Goal: Task Accomplishment & Management: Complete application form

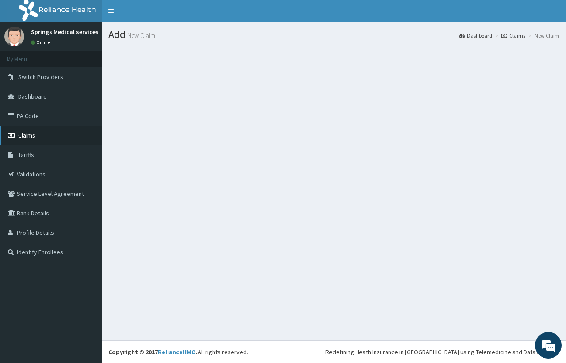
click at [25, 133] on span "Claims" at bounding box center [26, 135] width 17 height 8
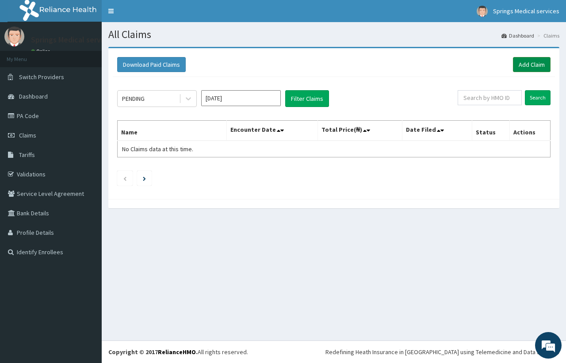
click at [535, 61] on link "Add Claim" at bounding box center [532, 64] width 38 height 15
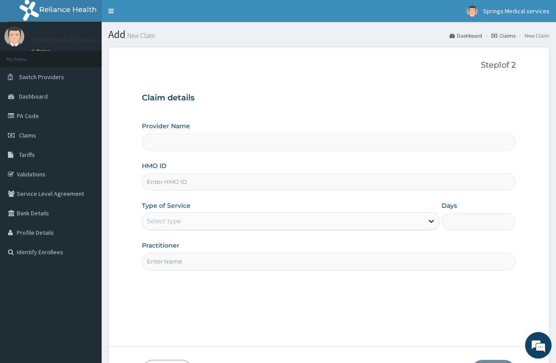
type input "Springs Medical Services Portharcourt"
click at [147, 184] on input "HMO ID" at bounding box center [329, 181] width 374 height 17
type input "e"
type input "ERM/10255/F"
click at [174, 223] on div "Select type" at bounding box center [164, 221] width 34 height 9
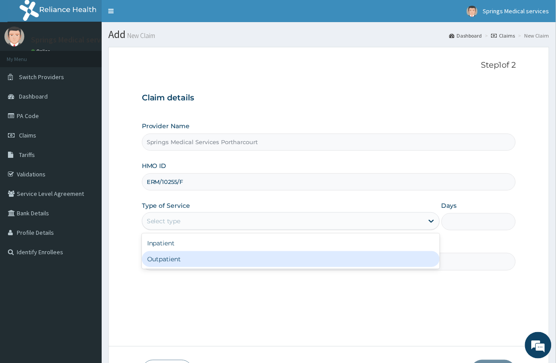
click at [161, 271] on div "Step 1 of 2 Claim details Provider Name Springs Medical Services Portharcourt H…" at bounding box center [329, 197] width 374 height 272
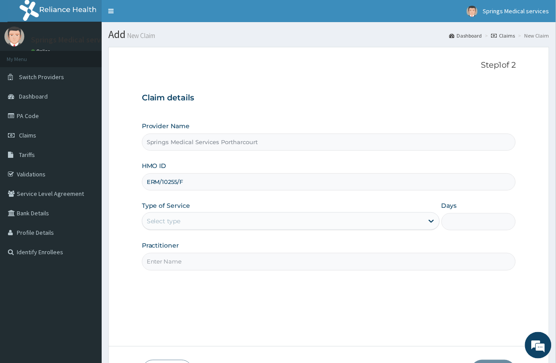
click at [183, 225] on div "Select type" at bounding box center [282, 221] width 281 height 14
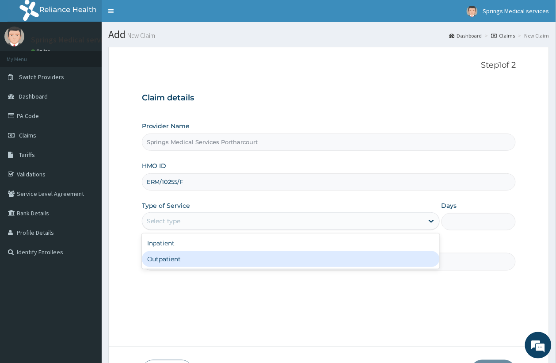
click at [169, 261] on div "Outpatient" at bounding box center [291, 259] width 298 height 16
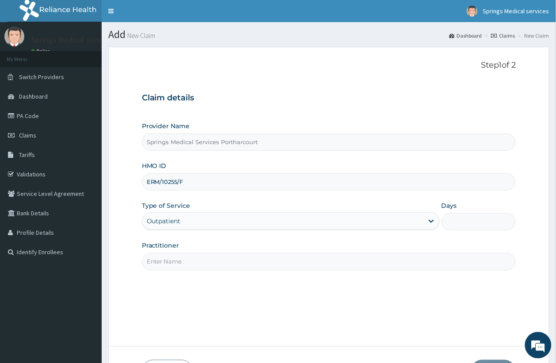
type input "1"
click at [169, 261] on input "Practitioner" at bounding box center [329, 261] width 374 height 17
type input "Tony"
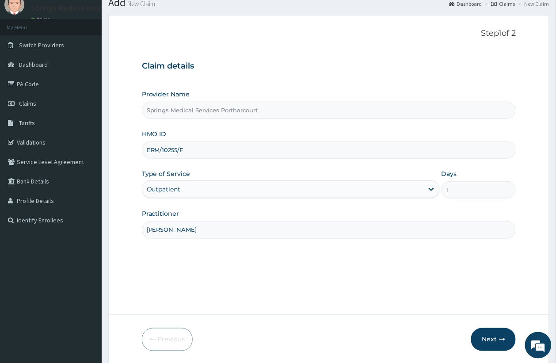
scroll to position [63, 0]
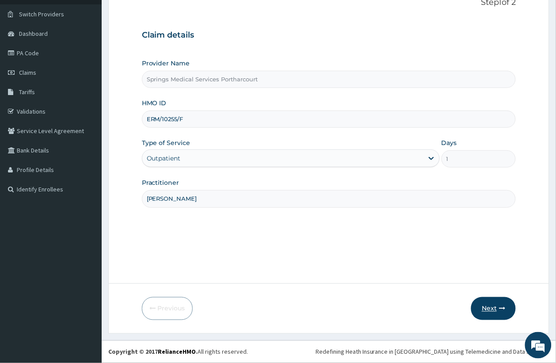
click at [482, 303] on button "Next" at bounding box center [493, 308] width 45 height 23
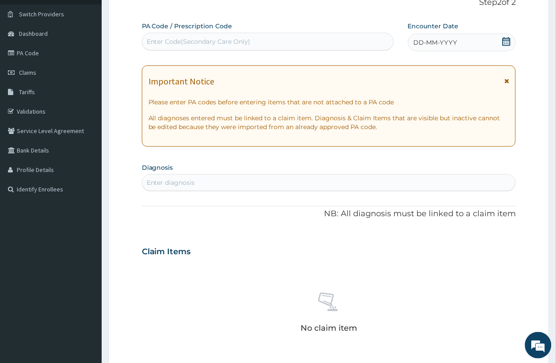
click at [511, 38] on icon at bounding box center [506, 41] width 9 height 9
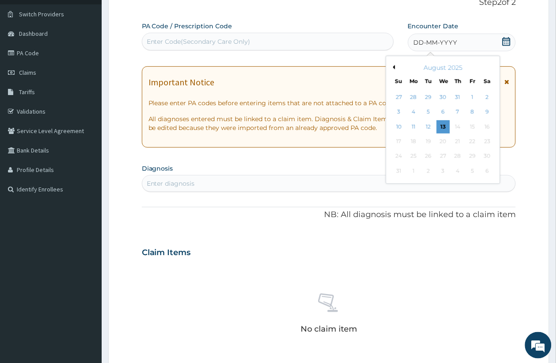
click at [393, 67] on button "Previous Month" at bounding box center [393, 67] width 4 height 4
click at [489, 110] on div "12" at bounding box center [486, 112] width 13 height 13
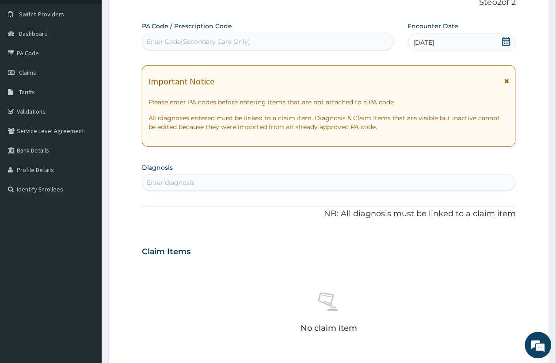
click at [157, 177] on div "Enter diagnosis" at bounding box center [329, 182] width 374 height 14
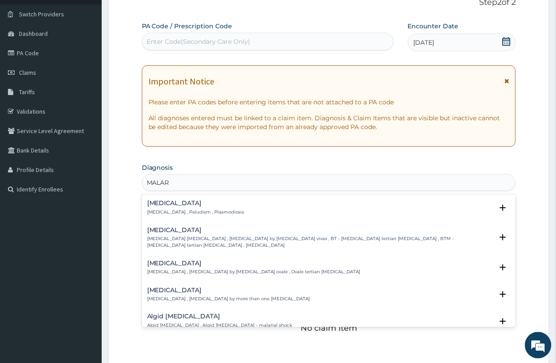
type input "MALAR"
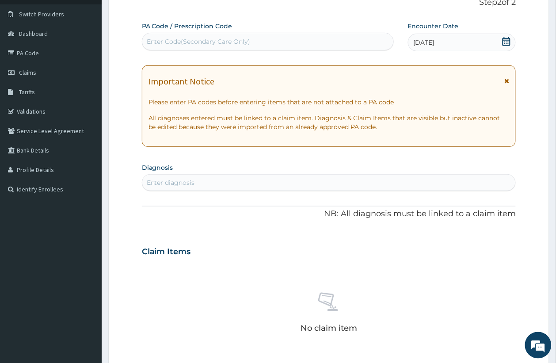
click at [169, 180] on div "Enter diagnosis" at bounding box center [171, 182] width 48 height 9
type input "MALAR"
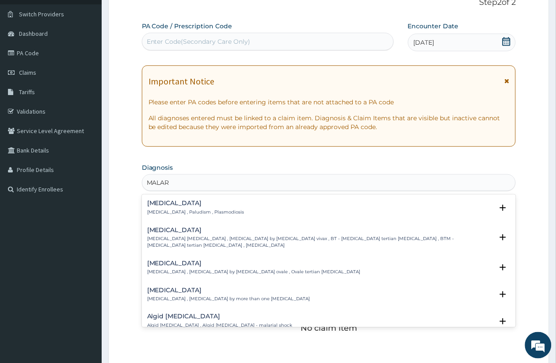
click at [162, 206] on h4 "Malaria" at bounding box center [195, 203] width 97 height 7
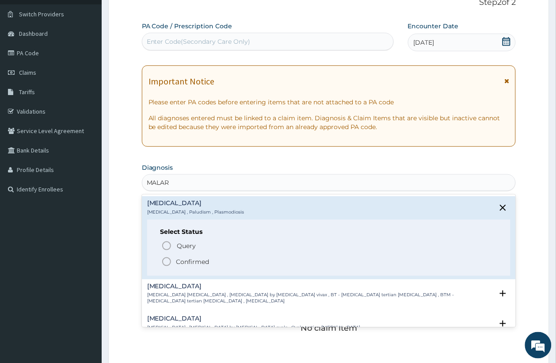
click at [166, 260] on icon "status option filled" at bounding box center [166, 261] width 11 height 11
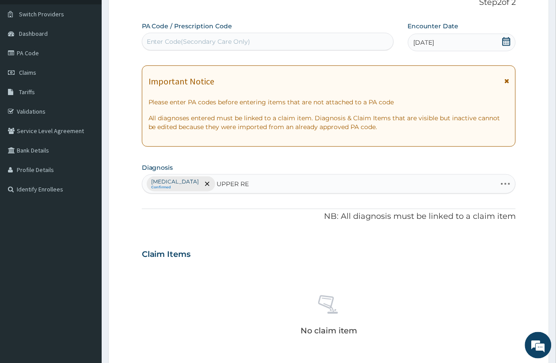
type input "UPPER RES"
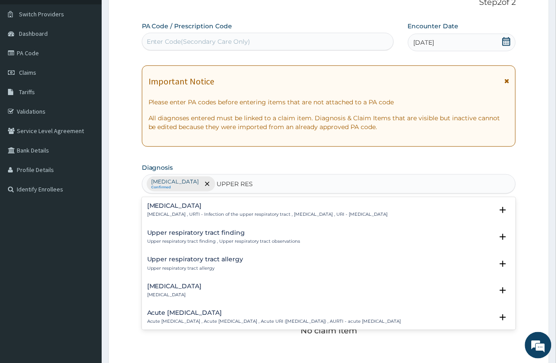
click at [168, 210] on div "Upper respiratory infection Upper respiratory infection , URTI - Infection of t…" at bounding box center [267, 209] width 241 height 15
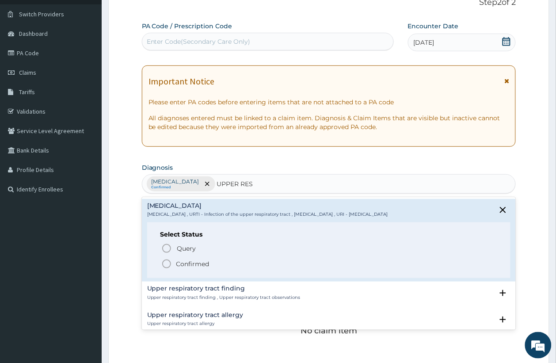
click at [164, 260] on icon "status option filled" at bounding box center [166, 264] width 11 height 11
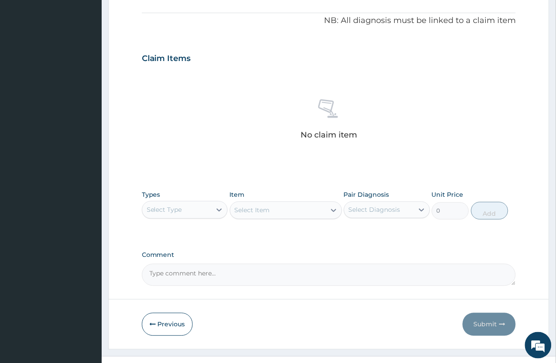
scroll to position [275, 0]
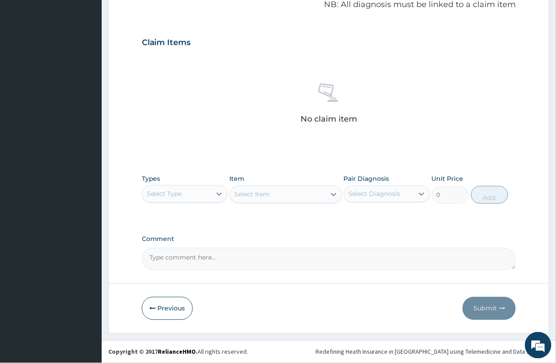
click at [187, 193] on div "Select Type" at bounding box center [176, 194] width 69 height 14
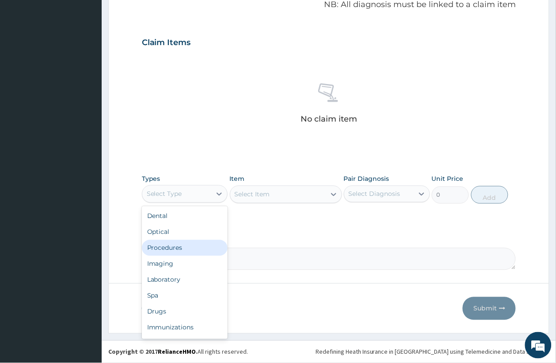
click at [183, 243] on div "Procedures" at bounding box center [185, 248] width 86 height 16
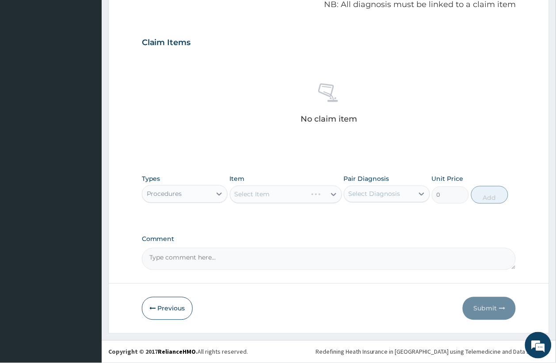
click at [367, 197] on div "Select Diagnosis" at bounding box center [375, 194] width 52 height 9
click at [370, 213] on label "[MEDICAL_DATA]" at bounding box center [385, 215] width 55 height 9
checkbox input "true"
click at [268, 193] on div "Select Item" at bounding box center [286, 195] width 112 height 18
click at [273, 193] on div "Select Item" at bounding box center [286, 195] width 112 height 18
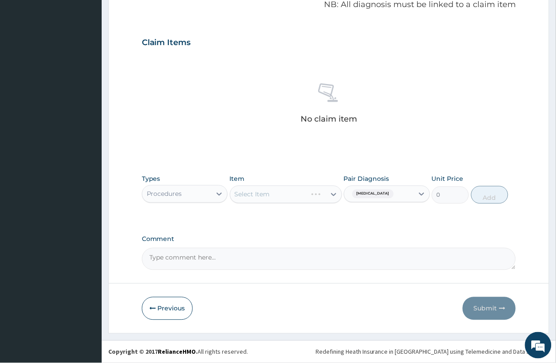
click at [278, 195] on div "Select Item" at bounding box center [286, 195] width 112 height 18
click at [290, 195] on div "Select Item" at bounding box center [286, 195] width 112 height 18
click at [284, 194] on div "Select Item" at bounding box center [277, 194] width 95 height 14
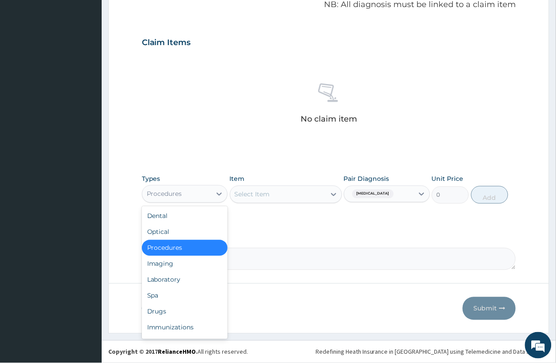
click at [211, 195] on div "Procedures" at bounding box center [176, 194] width 69 height 14
click at [187, 250] on div "Procedures" at bounding box center [185, 248] width 86 height 16
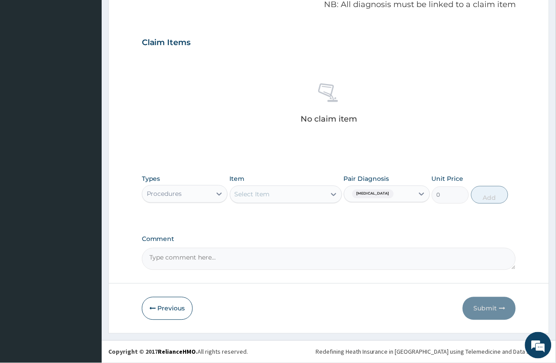
click at [298, 199] on div "Select Item" at bounding box center [277, 194] width 95 height 14
click at [279, 197] on div "Select Item" at bounding box center [277, 194] width 95 height 14
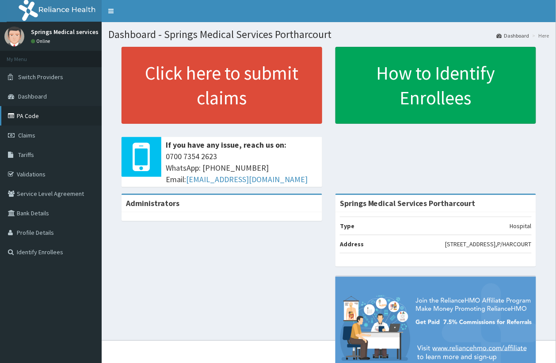
click at [40, 118] on link "PA Code" at bounding box center [51, 115] width 102 height 19
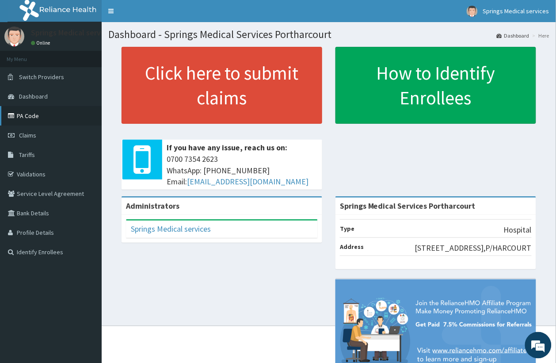
click at [30, 118] on link "PA Code" at bounding box center [51, 115] width 102 height 19
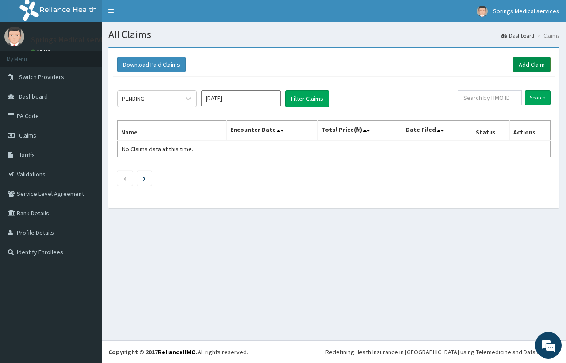
click at [531, 65] on link "Add Claim" at bounding box center [532, 64] width 38 height 15
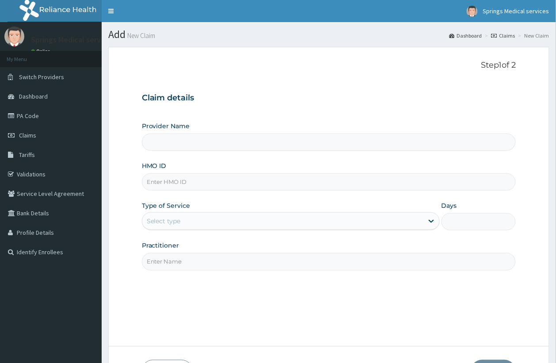
type input "Springs Medical Services Portharcourt"
paste input "SFA/14216/A"
type input "SFA/14216/A"
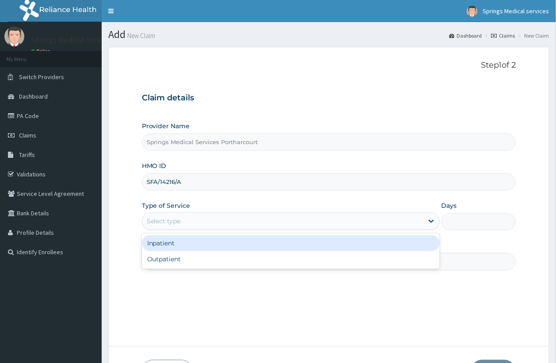
click at [178, 221] on div "Select type" at bounding box center [164, 221] width 34 height 9
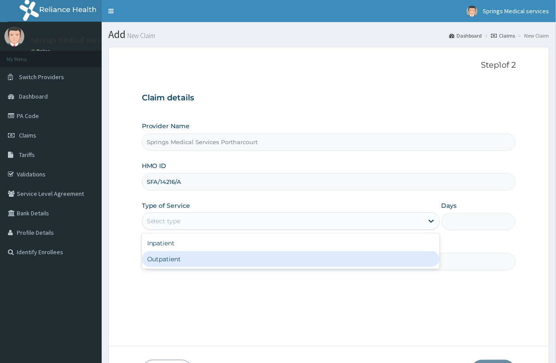
click at [187, 261] on div "Outpatient" at bounding box center [291, 259] width 298 height 16
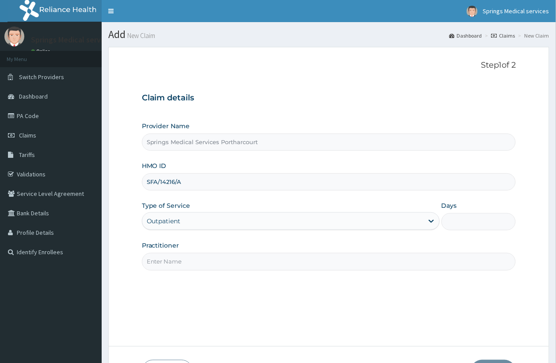
type input "1"
click at [214, 261] on input "Practitioner" at bounding box center [329, 261] width 374 height 17
type input "[PERSON_NAME]"
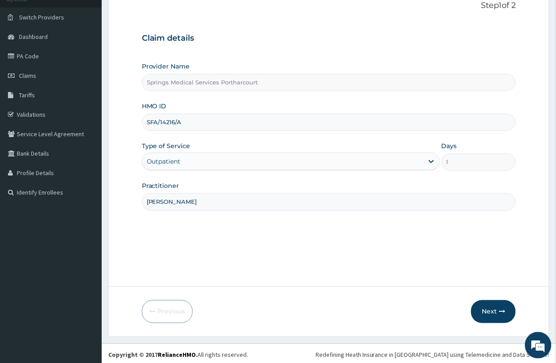
scroll to position [63, 0]
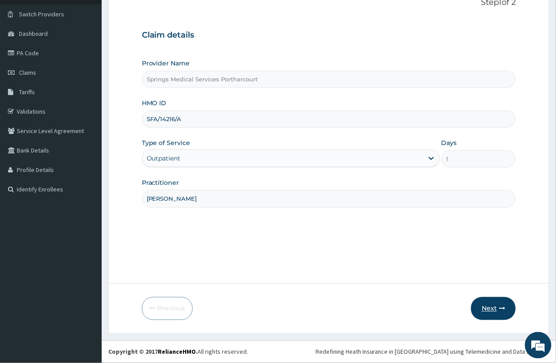
click at [498, 308] on button "Next" at bounding box center [493, 308] width 45 height 23
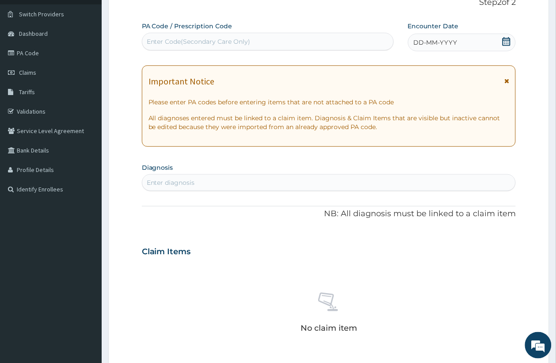
click at [244, 46] on div "Enter Code(Secondary Care Only)" at bounding box center [267, 41] width 251 height 14
paste input "PA/A2DDFB"
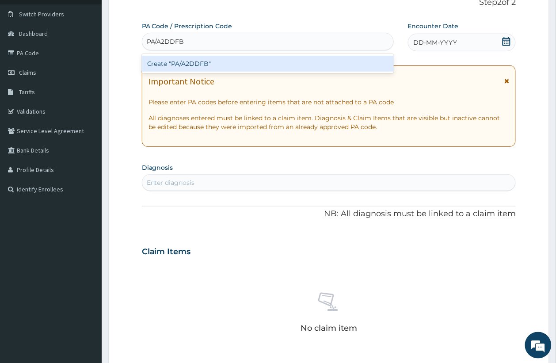
type input "PA/A2DDFB"
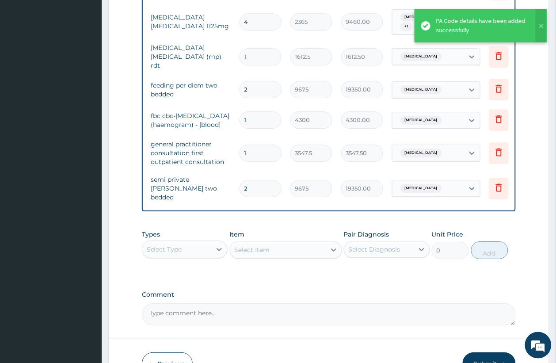
scroll to position [0, 56]
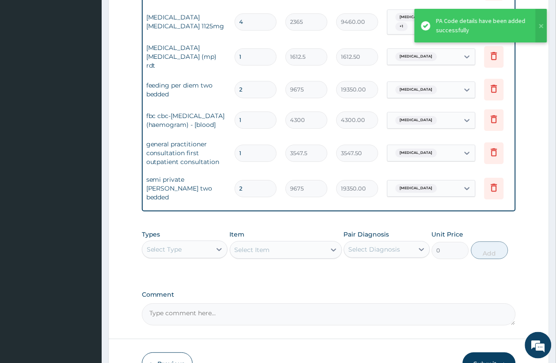
click at [458, 211] on div "Type Name Quantity Unit Price Total Price Pair Diagnosis Actions Drugs flagyl 5…" at bounding box center [329, 5] width 374 height 414
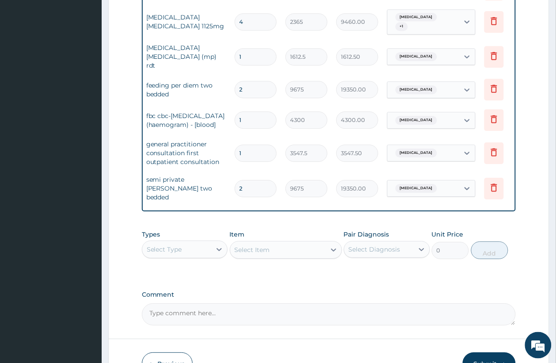
click at [493, 184] on icon at bounding box center [494, 187] width 11 height 11
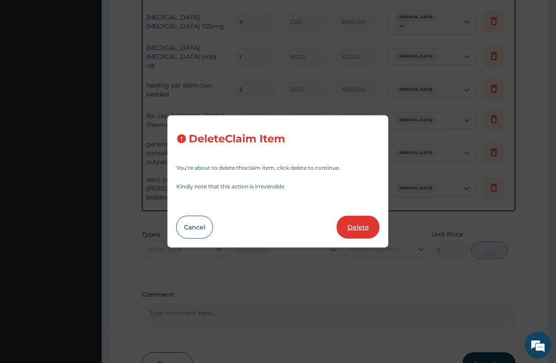
click at [362, 222] on button "Delete" at bounding box center [358, 227] width 43 height 23
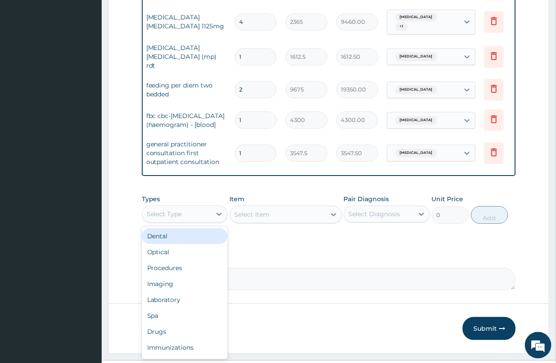
click at [203, 221] on div "Select Type" at bounding box center [176, 214] width 69 height 14
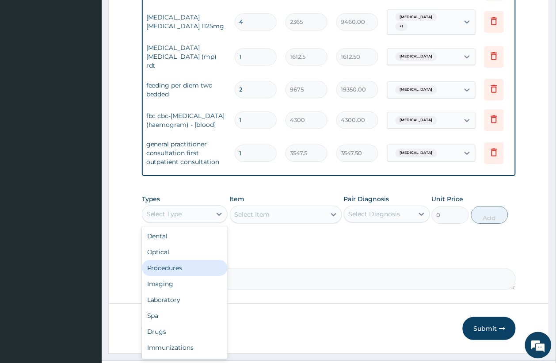
click at [180, 274] on div "Procedures" at bounding box center [185, 268] width 86 height 16
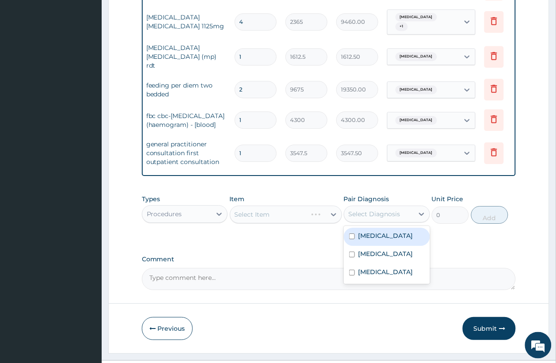
click at [381, 221] on div "Select Diagnosis" at bounding box center [378, 214] width 69 height 14
click at [376, 238] on label "Sepsis" at bounding box center [385, 235] width 55 height 9
checkbox input "true"
click at [285, 218] on div "Select Item" at bounding box center [286, 215] width 112 height 18
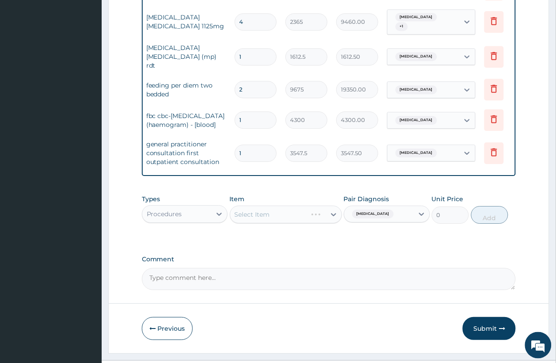
click at [296, 215] on div "Select Item" at bounding box center [286, 215] width 112 height 18
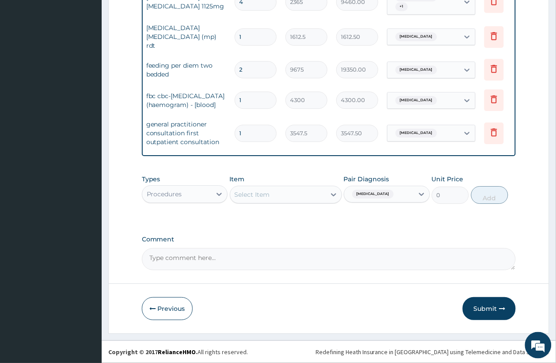
click at [272, 194] on div "Select Item" at bounding box center [277, 194] width 95 height 14
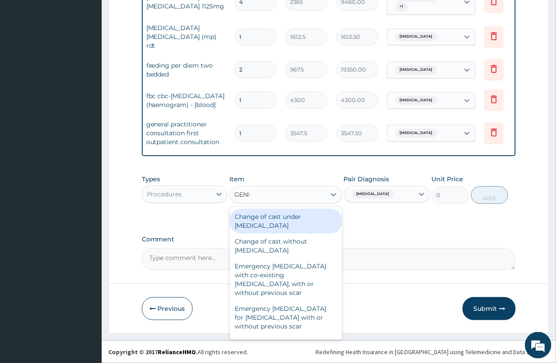
type input "GENER"
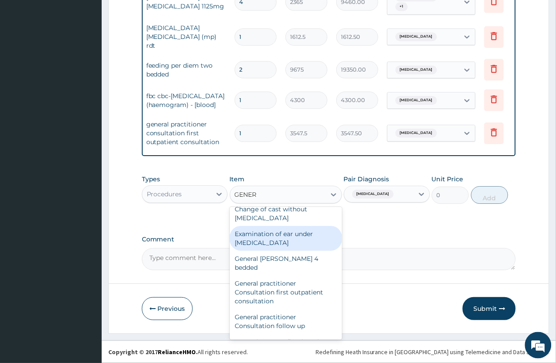
scroll to position [38, 0]
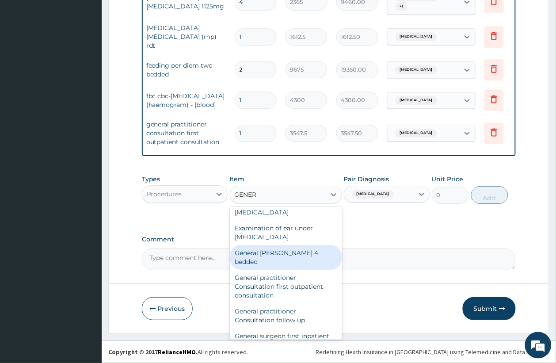
click at [272, 254] on div "General ward 4 bedded" at bounding box center [286, 257] width 112 height 25
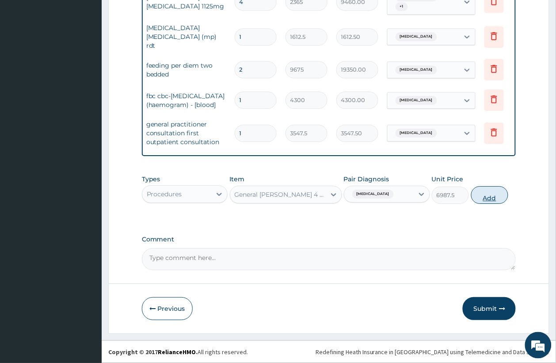
click at [491, 197] on button "Add" at bounding box center [490, 195] width 38 height 18
type input "0"
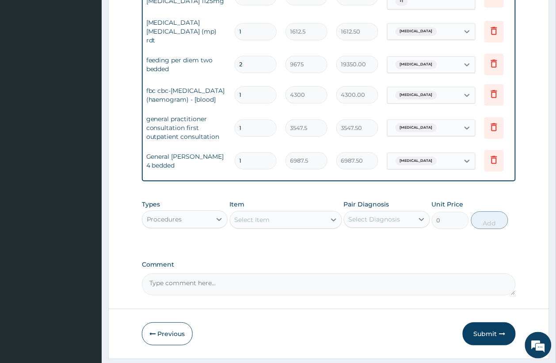
click at [241, 153] on input "1" at bounding box center [256, 160] width 42 height 17
click at [233, 156] on td "1" at bounding box center [255, 161] width 51 height 26
drag, startPoint x: 247, startPoint y: 158, endPoint x: 235, endPoint y: 162, distance: 12.6
click at [236, 161] on input "1" at bounding box center [256, 160] width 42 height 17
click at [235, 162] on div "1" at bounding box center [256, 160] width 42 height 17
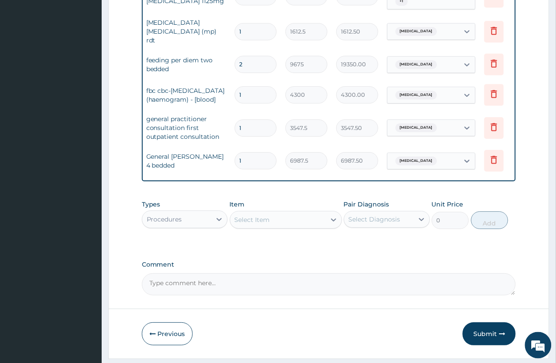
click at [235, 163] on div "1" at bounding box center [256, 160] width 42 height 17
click at [252, 164] on input "1" at bounding box center [256, 160] width 42 height 17
type input "0.00"
type input "2"
type input "13975.00"
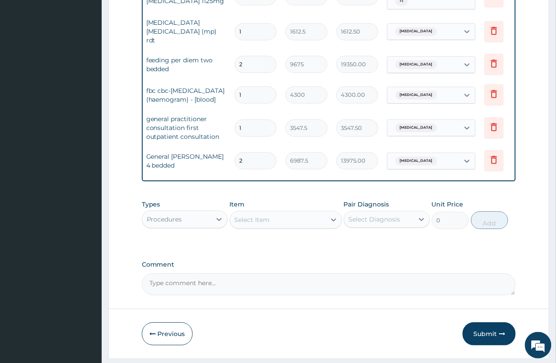
type input "2"
click at [301, 221] on div "Select Item" at bounding box center [277, 220] width 95 height 14
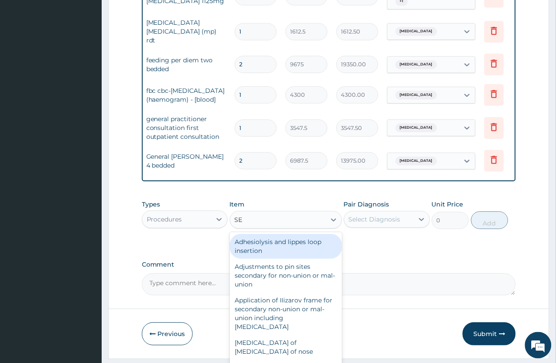
type input "SEM"
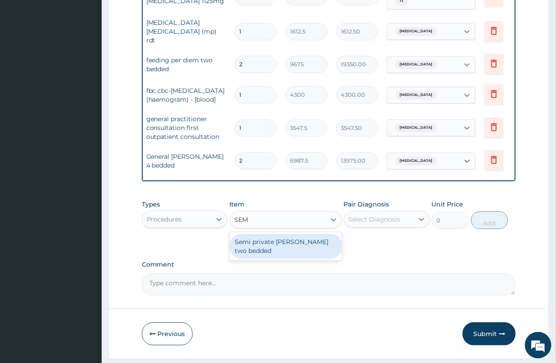
click at [312, 253] on div "Semi private ward two bedded" at bounding box center [286, 246] width 112 height 25
type input "9675"
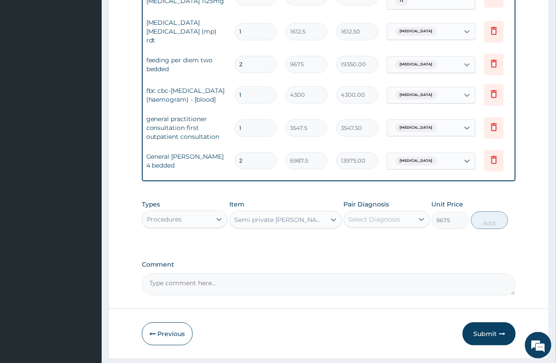
click at [254, 224] on div "Semi private ward two bedded" at bounding box center [281, 219] width 92 height 9
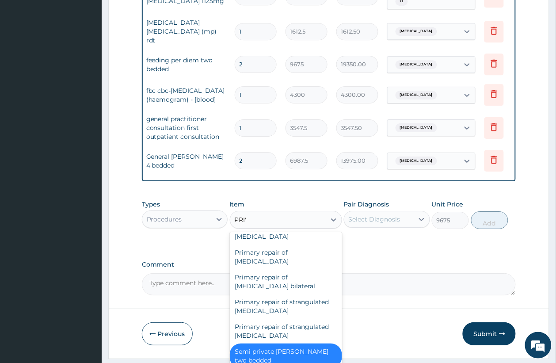
scroll to position [0, 0]
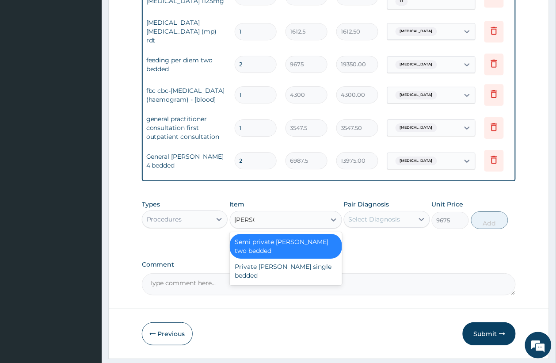
type input "PRIVAT"
click at [273, 261] on div "Private ward single bedded" at bounding box center [286, 271] width 112 height 25
type input "15050"
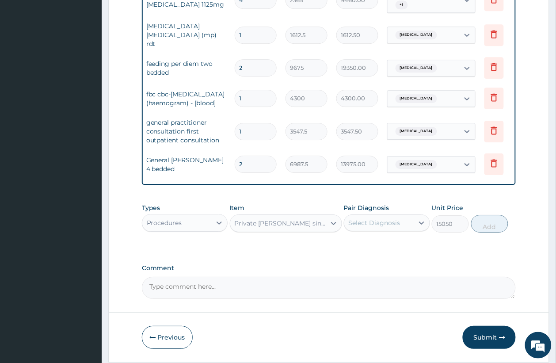
scroll to position [587, 0]
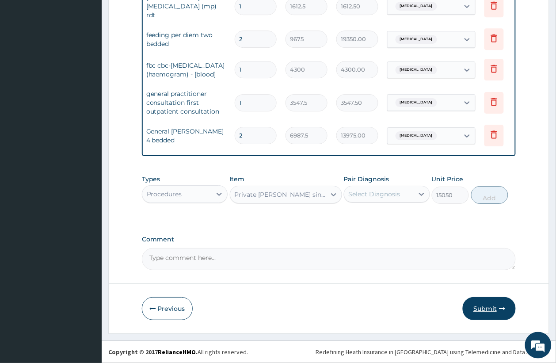
click at [481, 309] on button "Submit" at bounding box center [489, 308] width 53 height 23
